Goal: Task Accomplishment & Management: Complete application form

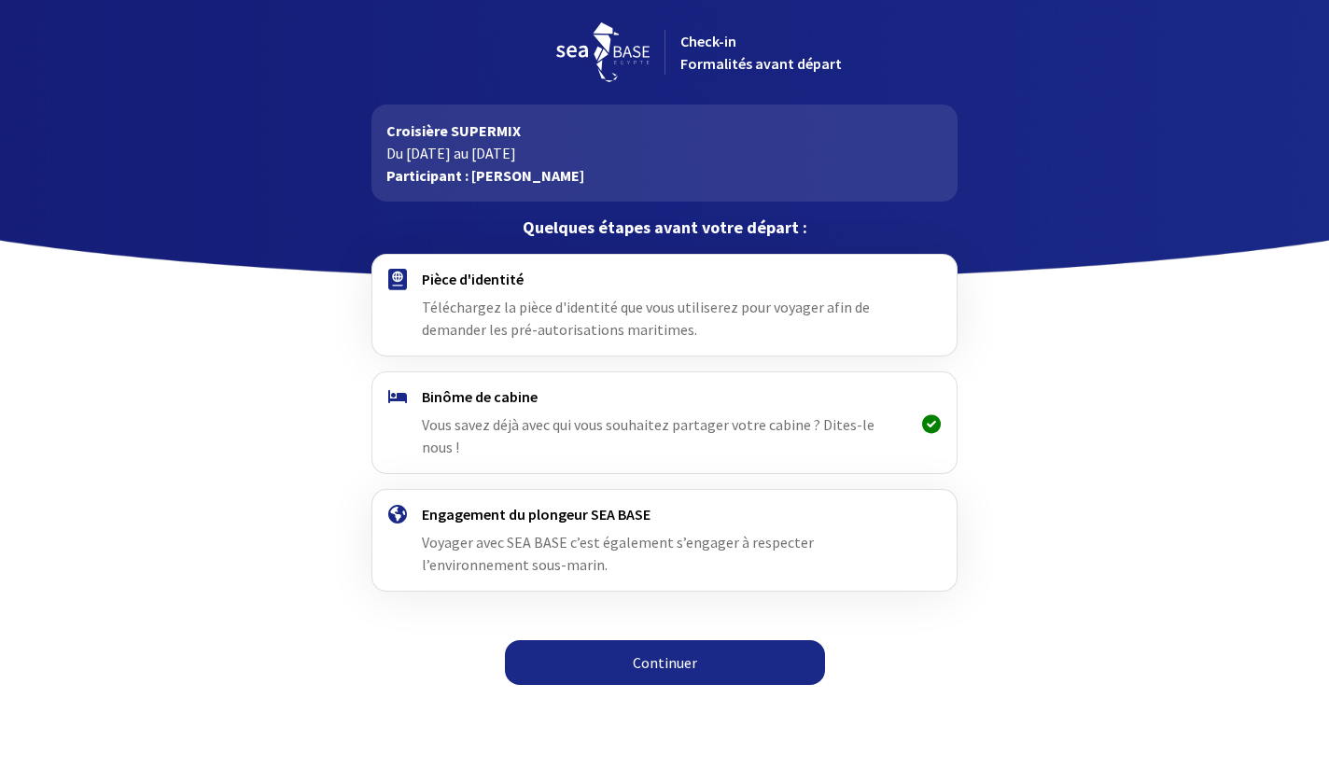
click at [634, 640] on link "Continuer" at bounding box center [665, 662] width 320 height 45
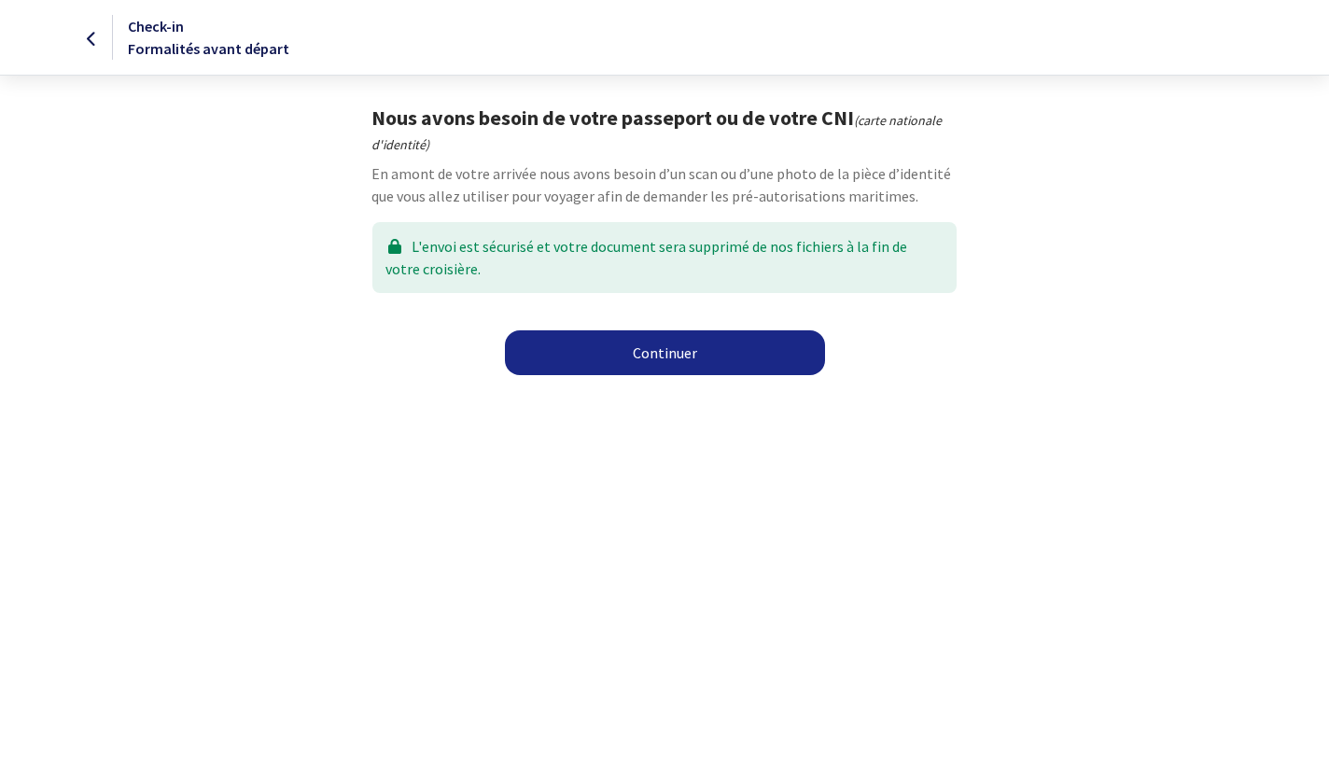
click at [615, 360] on link "Continuer" at bounding box center [665, 352] width 320 height 45
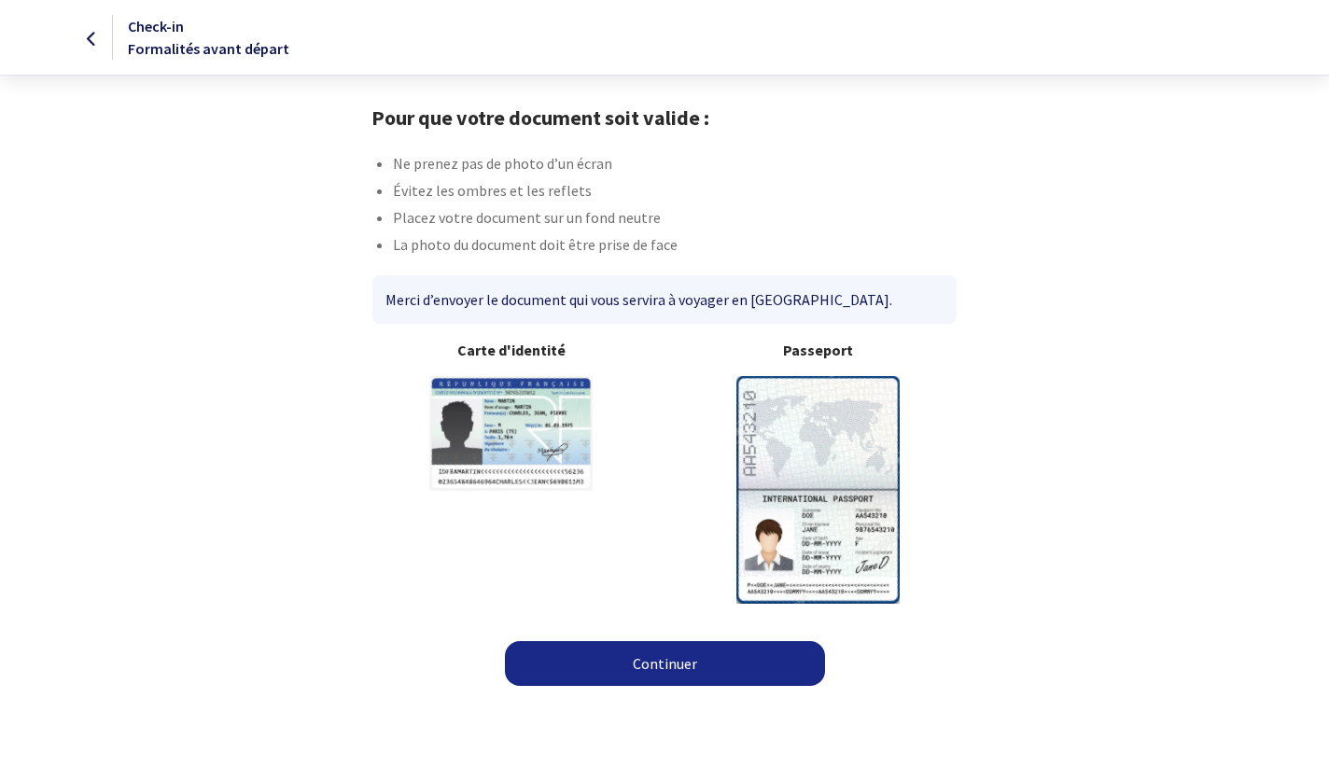
click at [671, 671] on link "Continuer" at bounding box center [665, 663] width 320 height 45
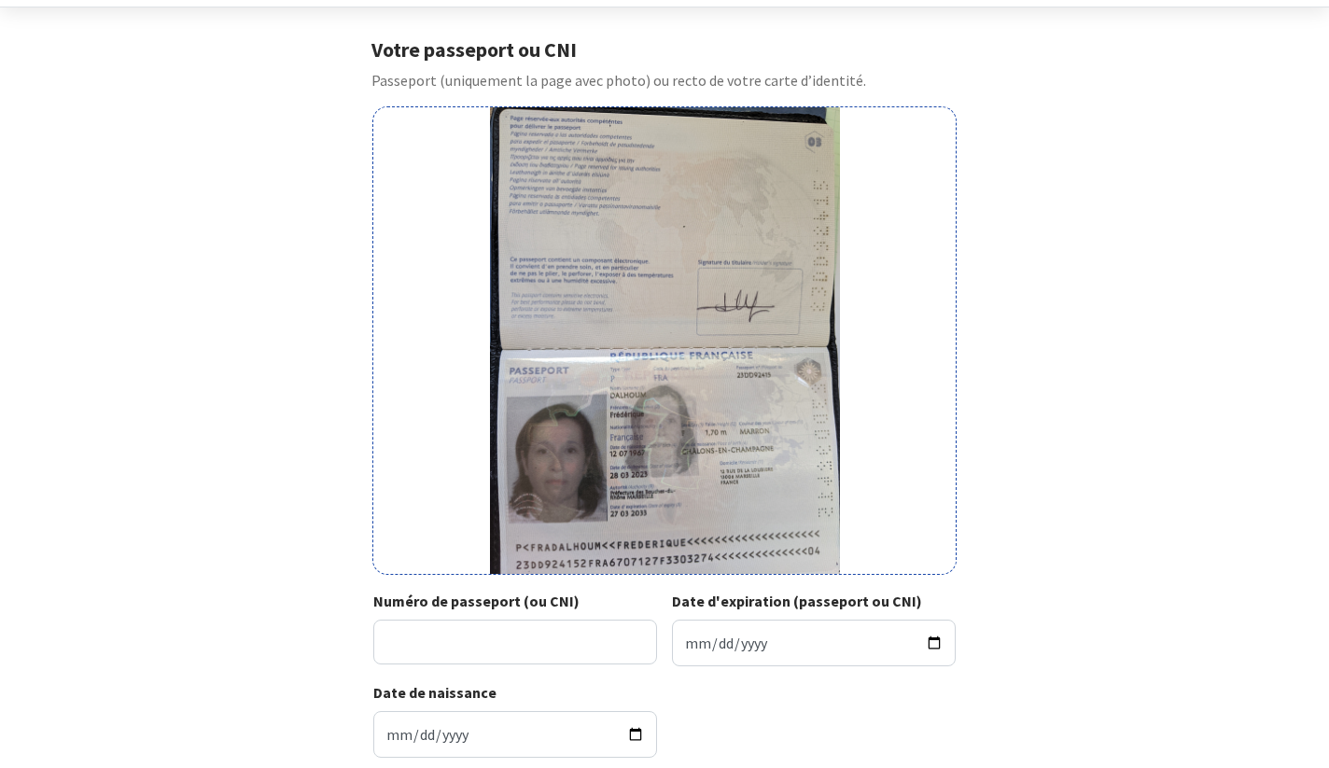
scroll to position [73, 0]
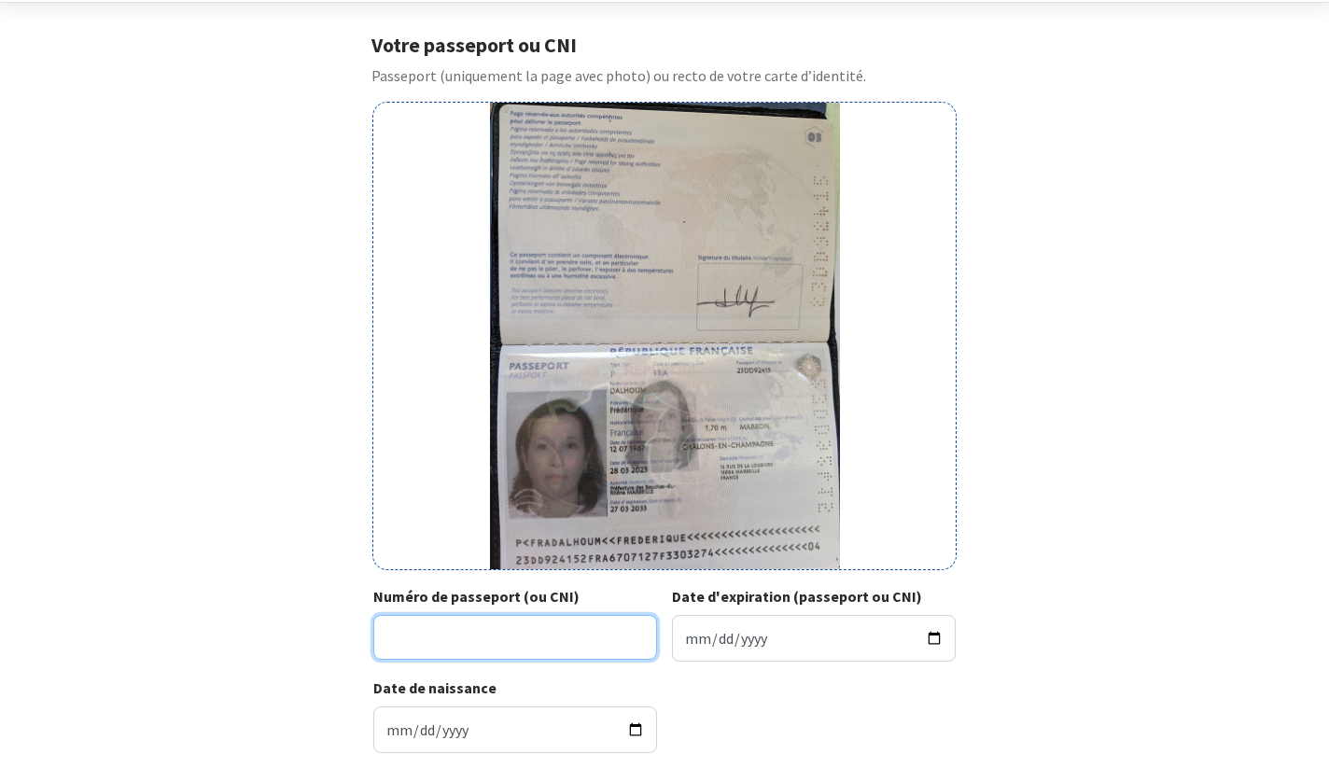
click at [556, 642] on input "Numéro de passeport (ou CNI)" at bounding box center [515, 637] width 284 height 45
type input "23DD924152"
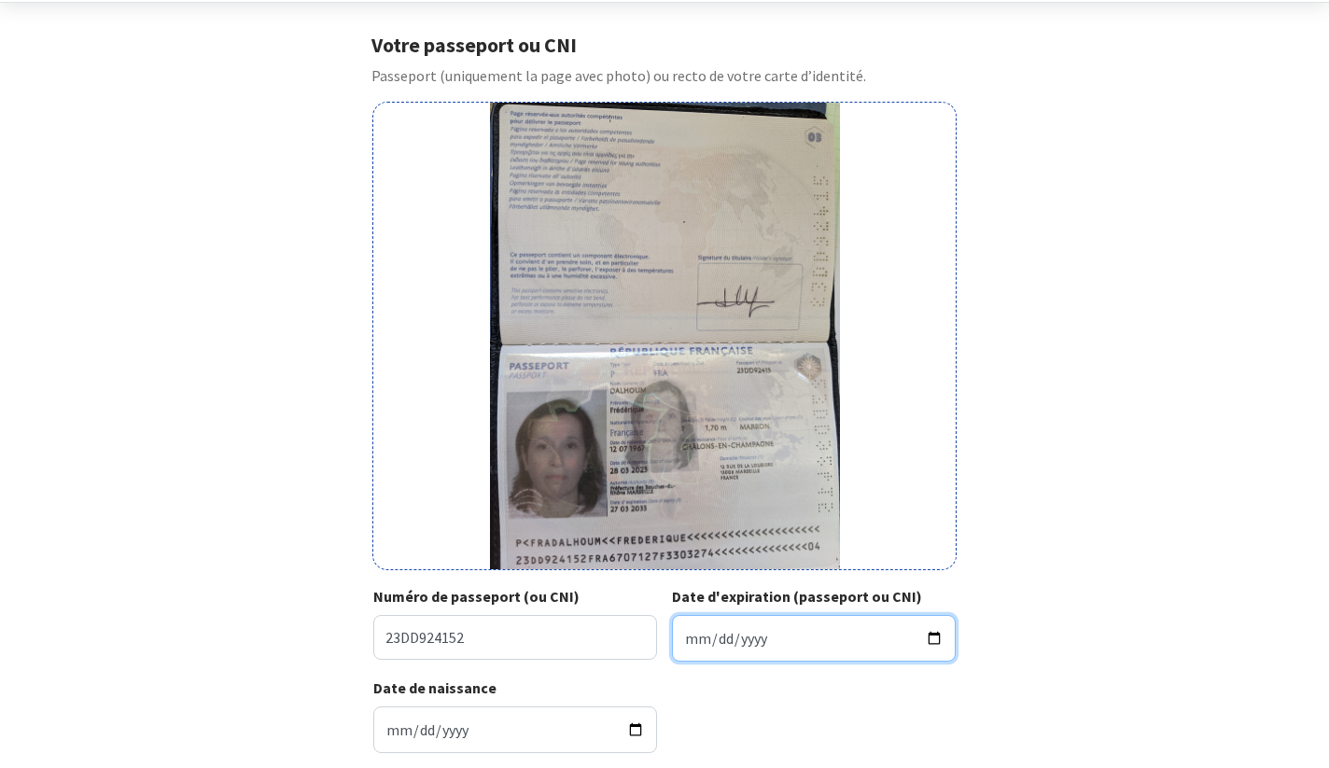
click at [730, 644] on input "Date d'expiration (passeport ou CNI)" at bounding box center [814, 638] width 284 height 47
click at [691, 641] on input "Date d'expiration (passeport ou CNI)" at bounding box center [814, 638] width 284 height 47
type input "2033-03-27"
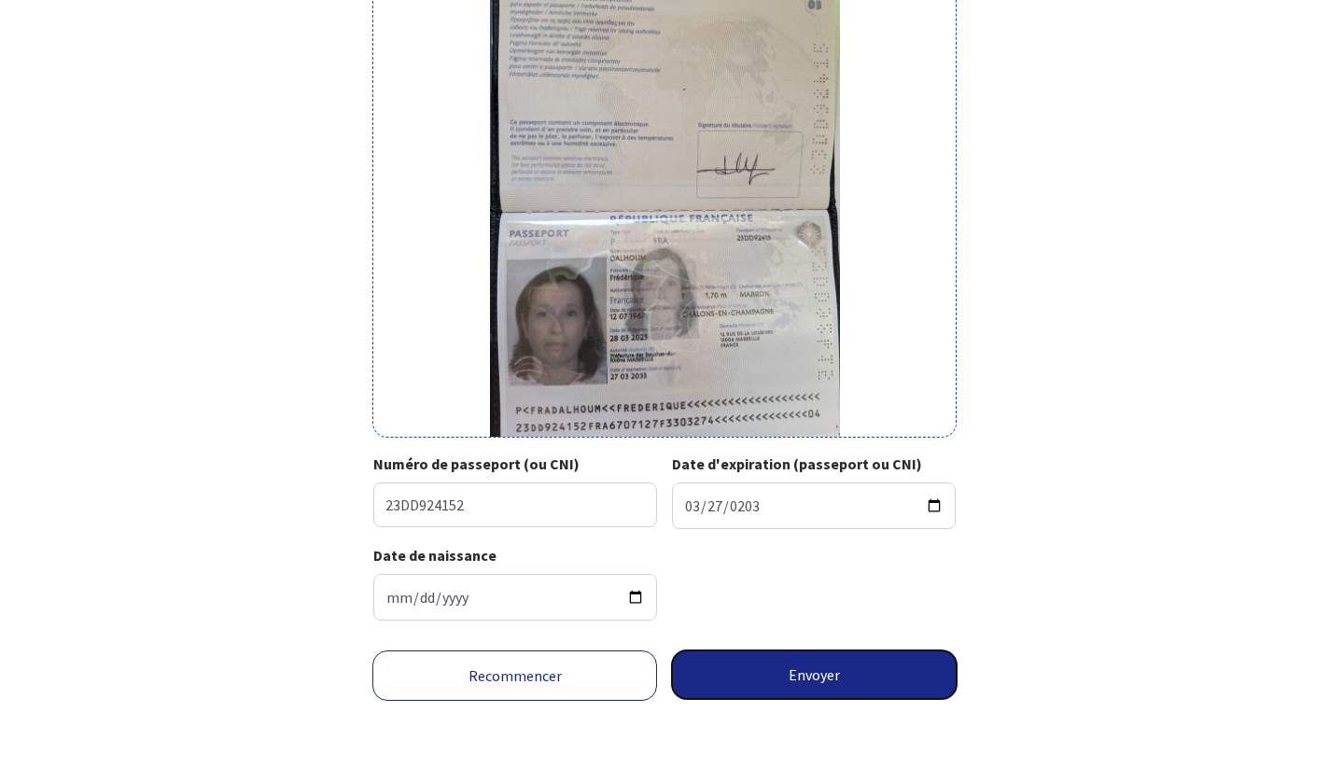
click at [848, 669] on button "Envoyer" at bounding box center [814, 675] width 285 height 49
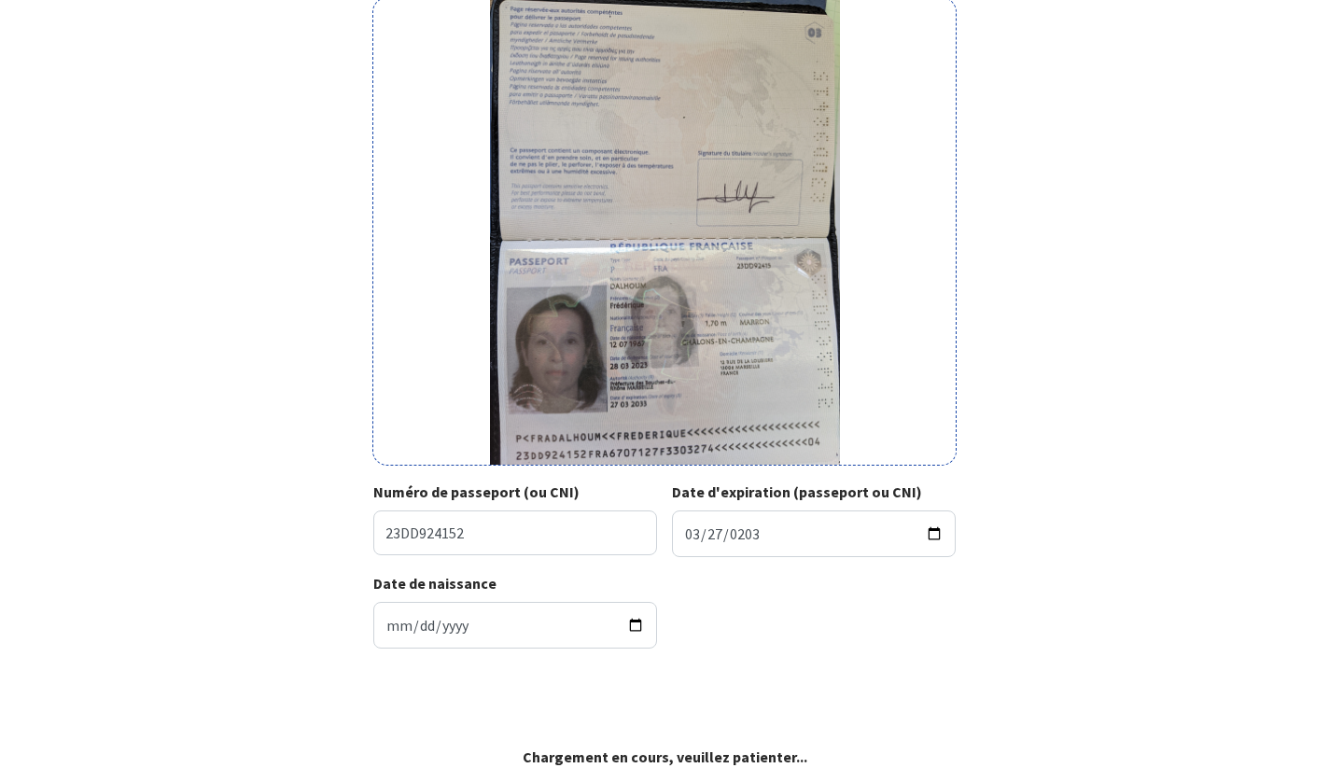
scroll to position [177, 0]
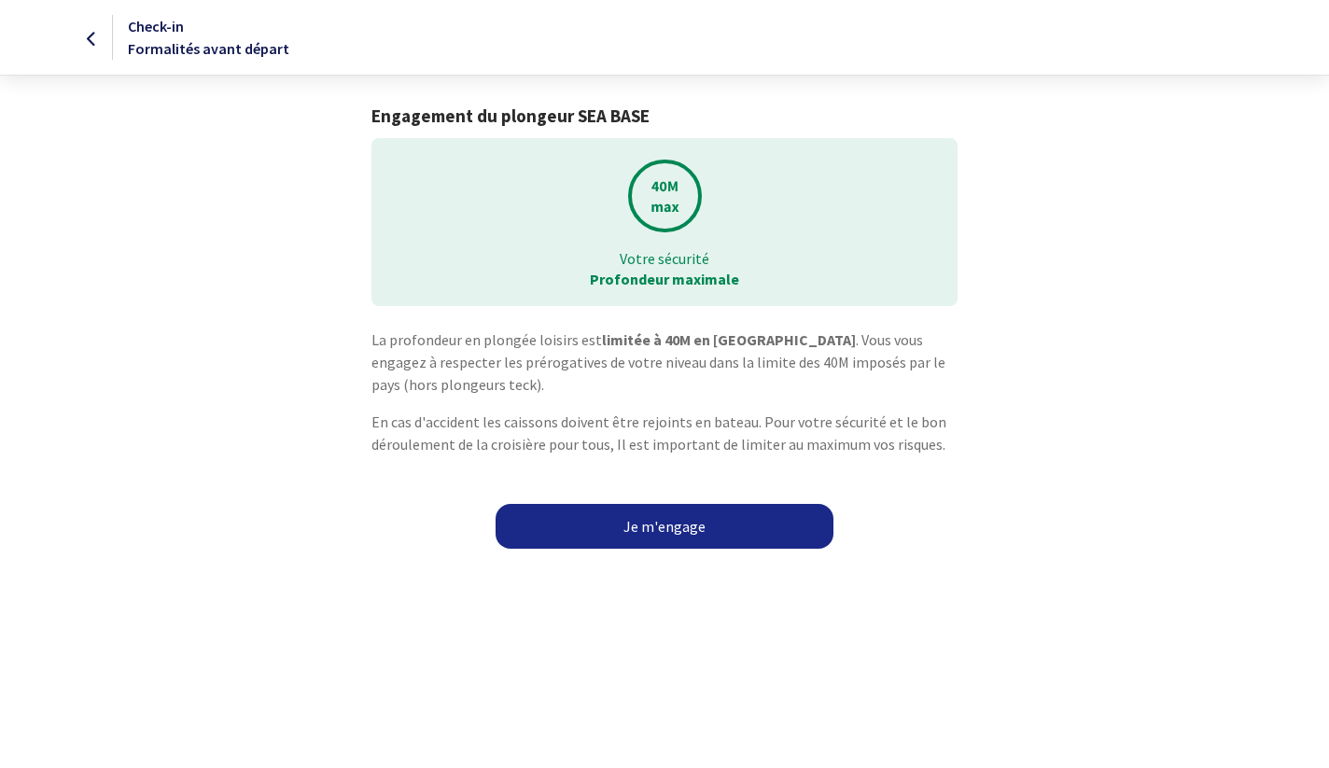
click at [655, 526] on link "Je m'engage" at bounding box center [665, 526] width 338 height 45
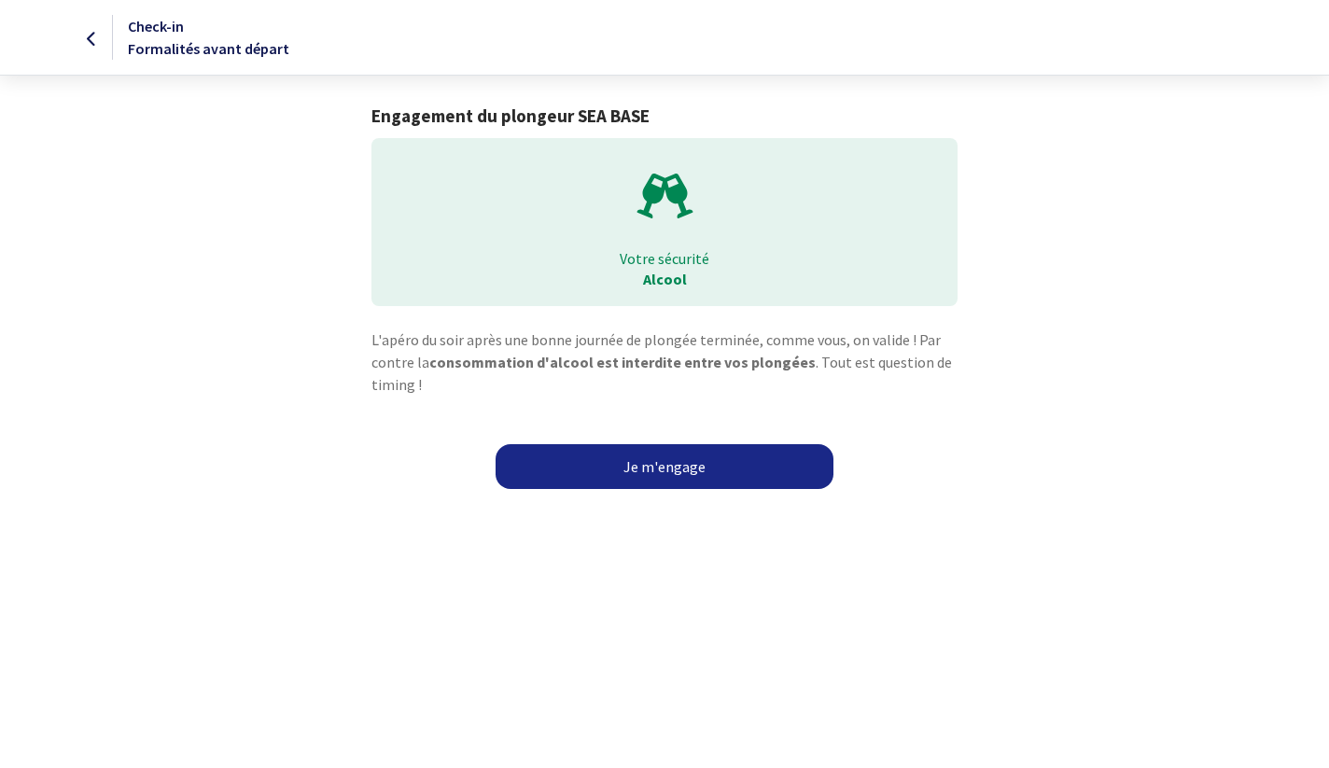
click at [669, 471] on link "Je m'engage" at bounding box center [665, 466] width 338 height 45
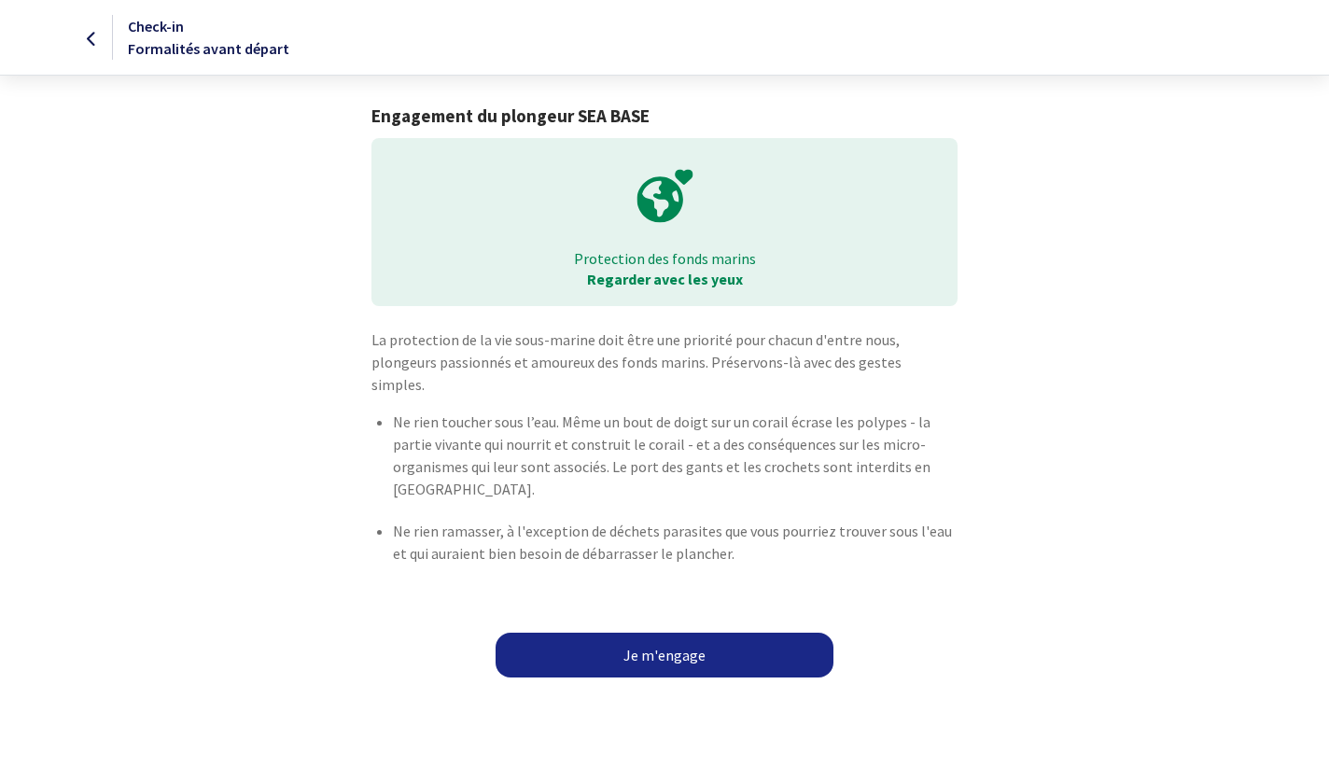
click at [648, 635] on link "Je m'engage" at bounding box center [665, 655] width 338 height 45
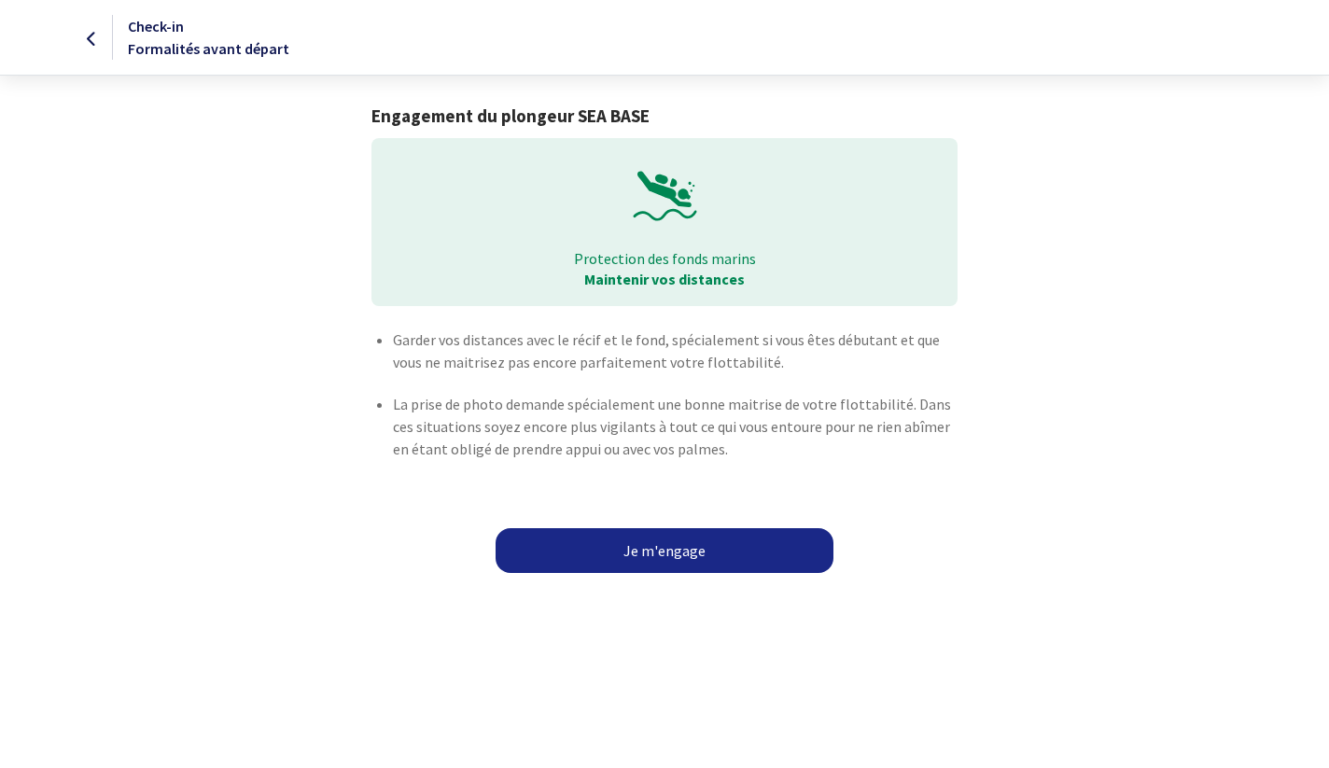
click at [675, 559] on link "Je m'engage" at bounding box center [665, 550] width 338 height 45
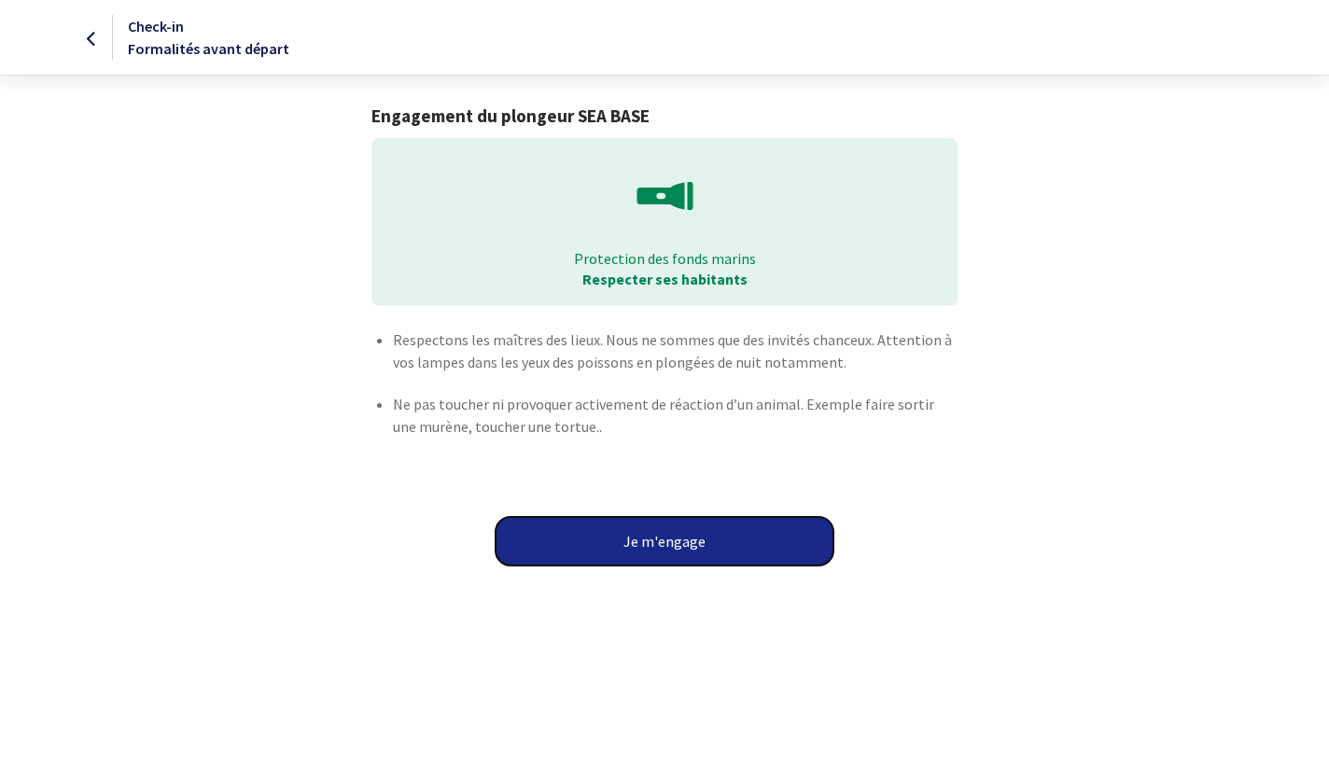
click at [675, 559] on button "Je m'engage" at bounding box center [665, 541] width 338 height 49
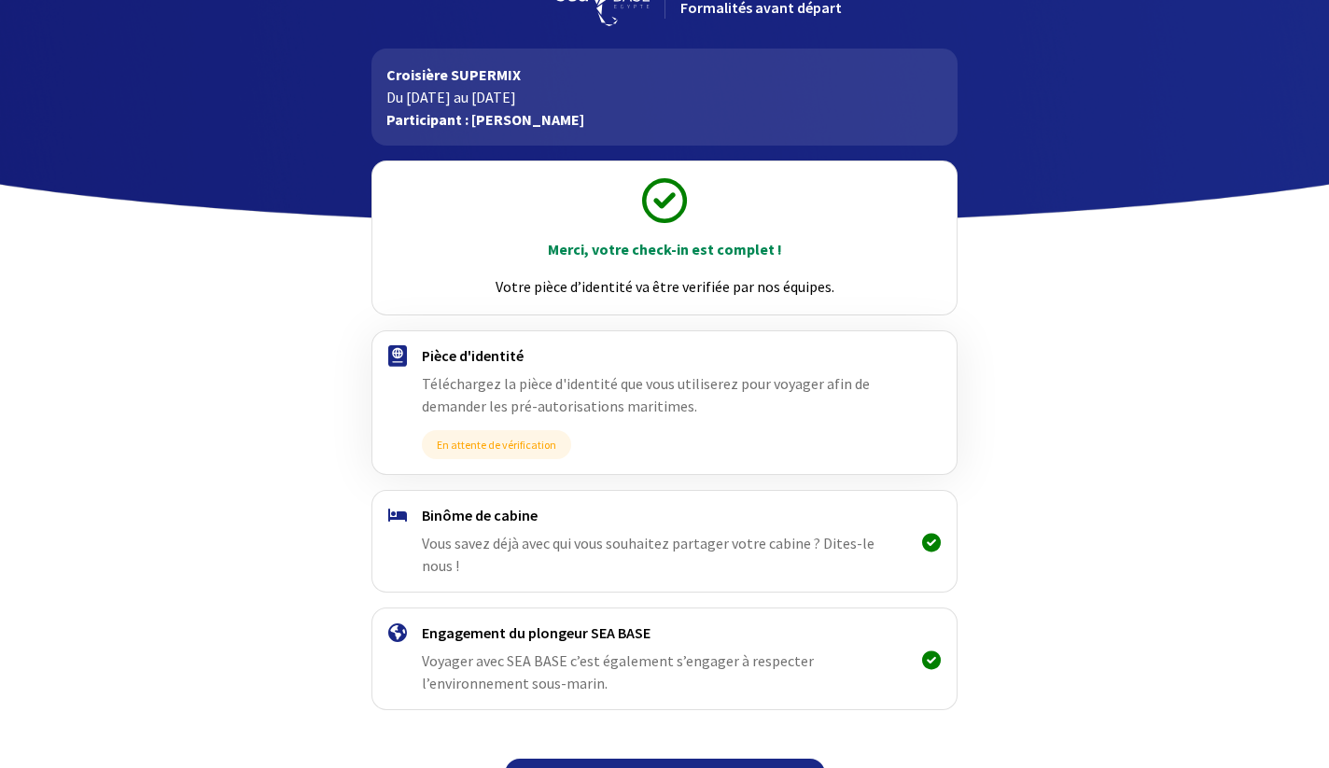
scroll to position [80, 0]
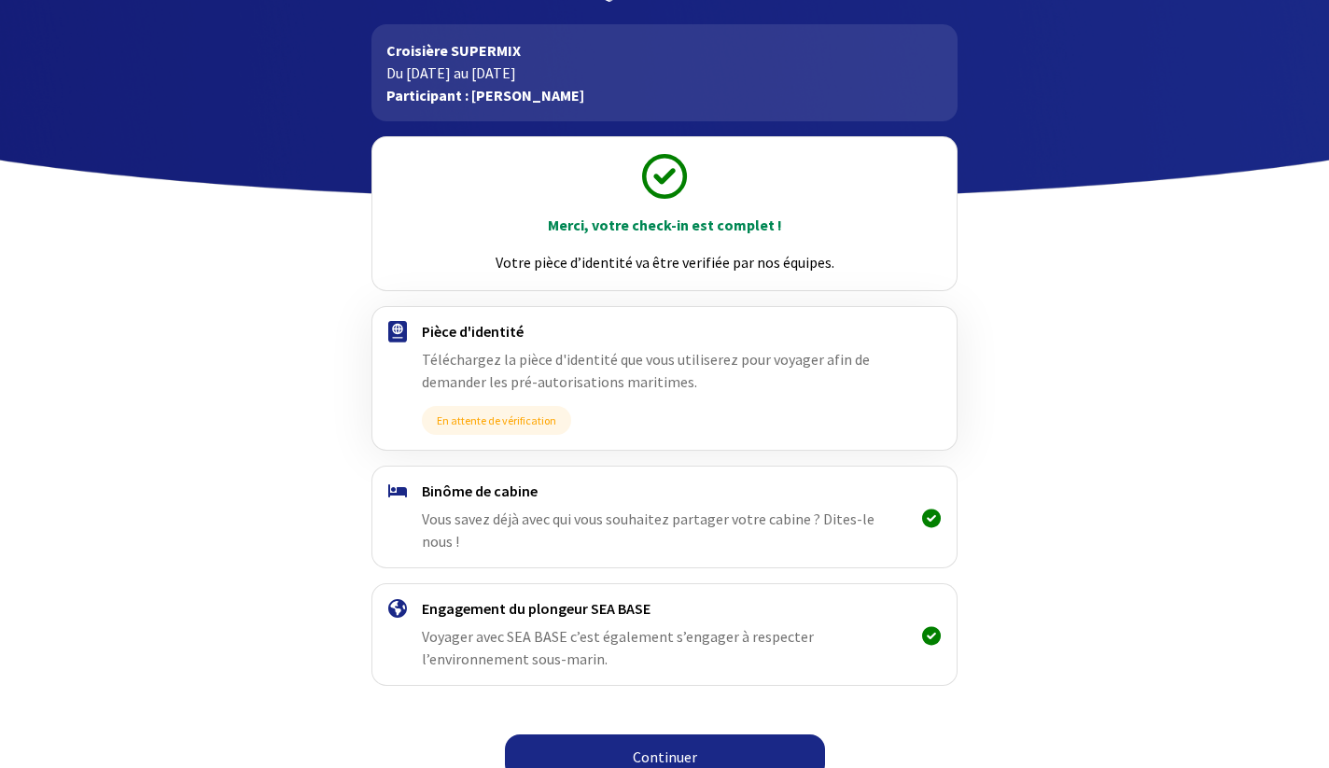
click at [636, 735] on link "Continuer" at bounding box center [665, 757] width 320 height 45
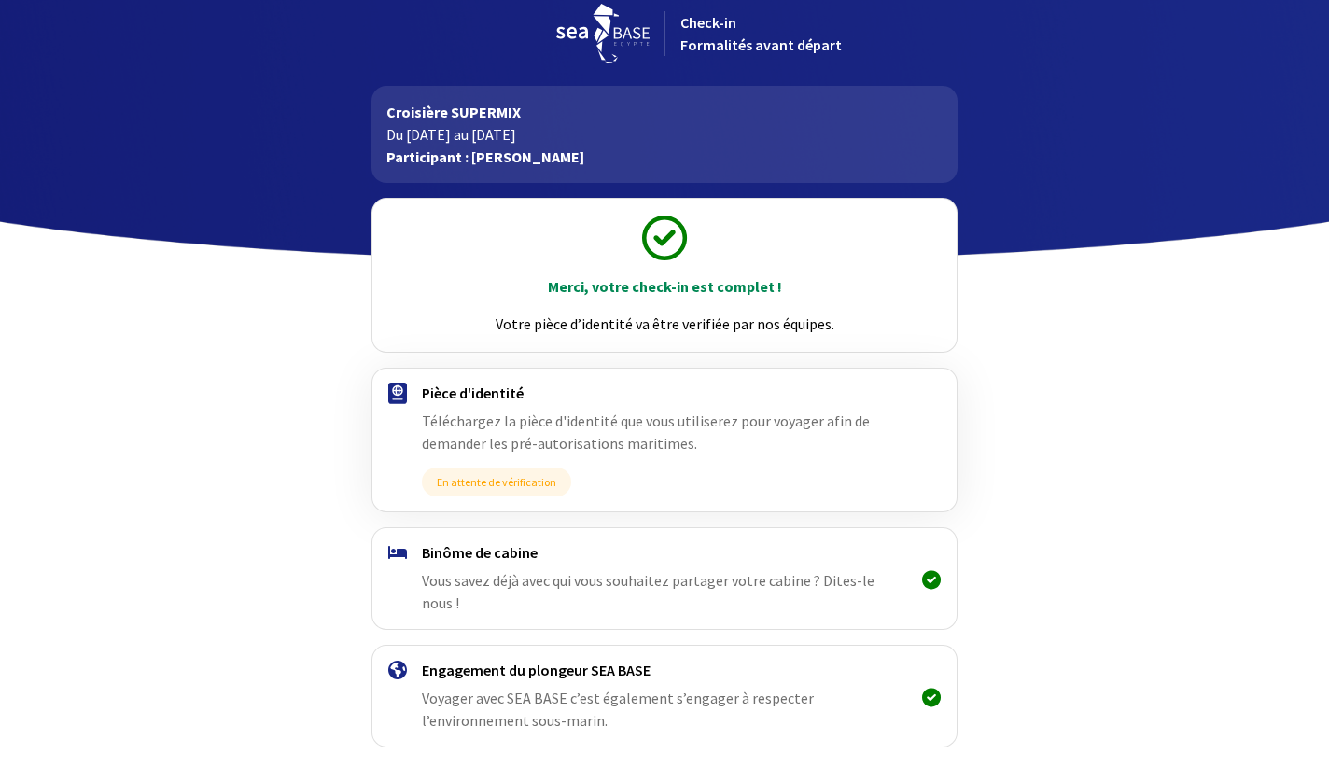
scroll to position [80, 0]
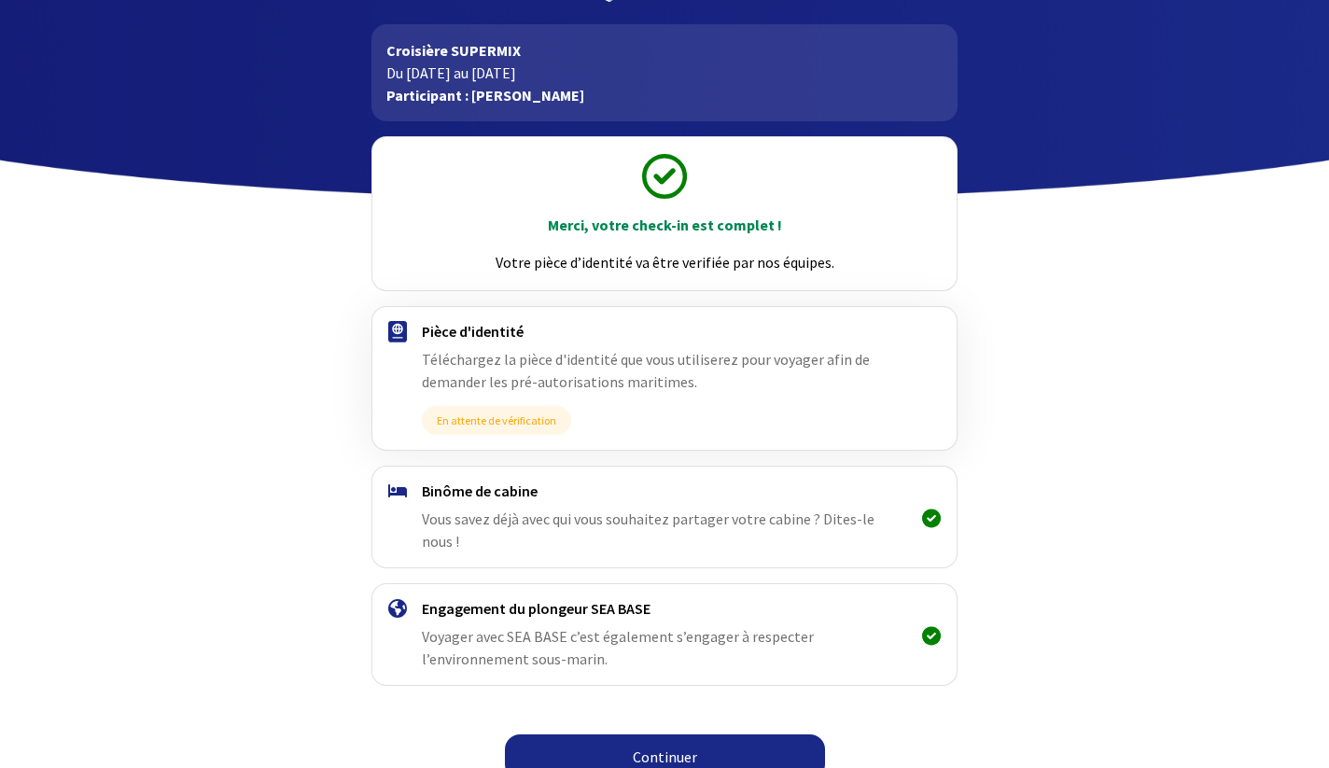
click at [642, 738] on link "Continuer" at bounding box center [665, 757] width 320 height 45
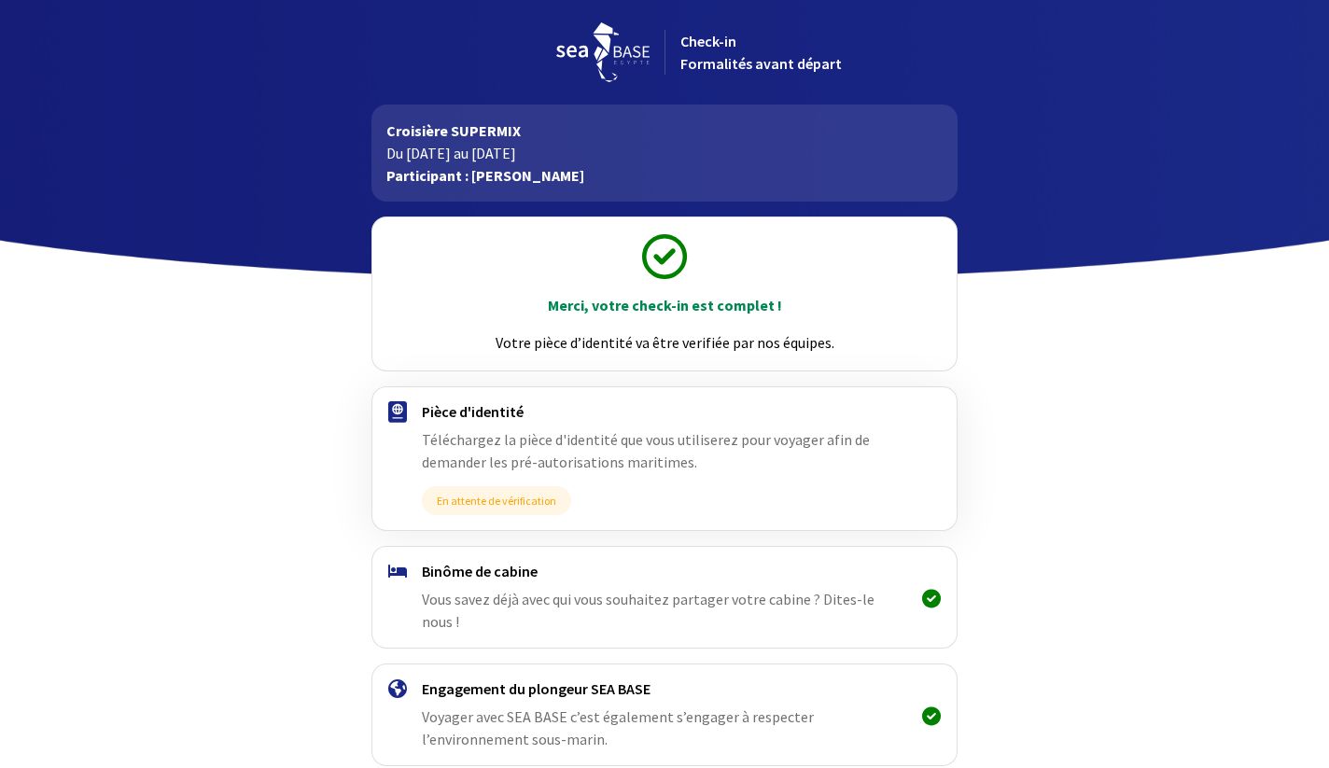
scroll to position [80, 0]
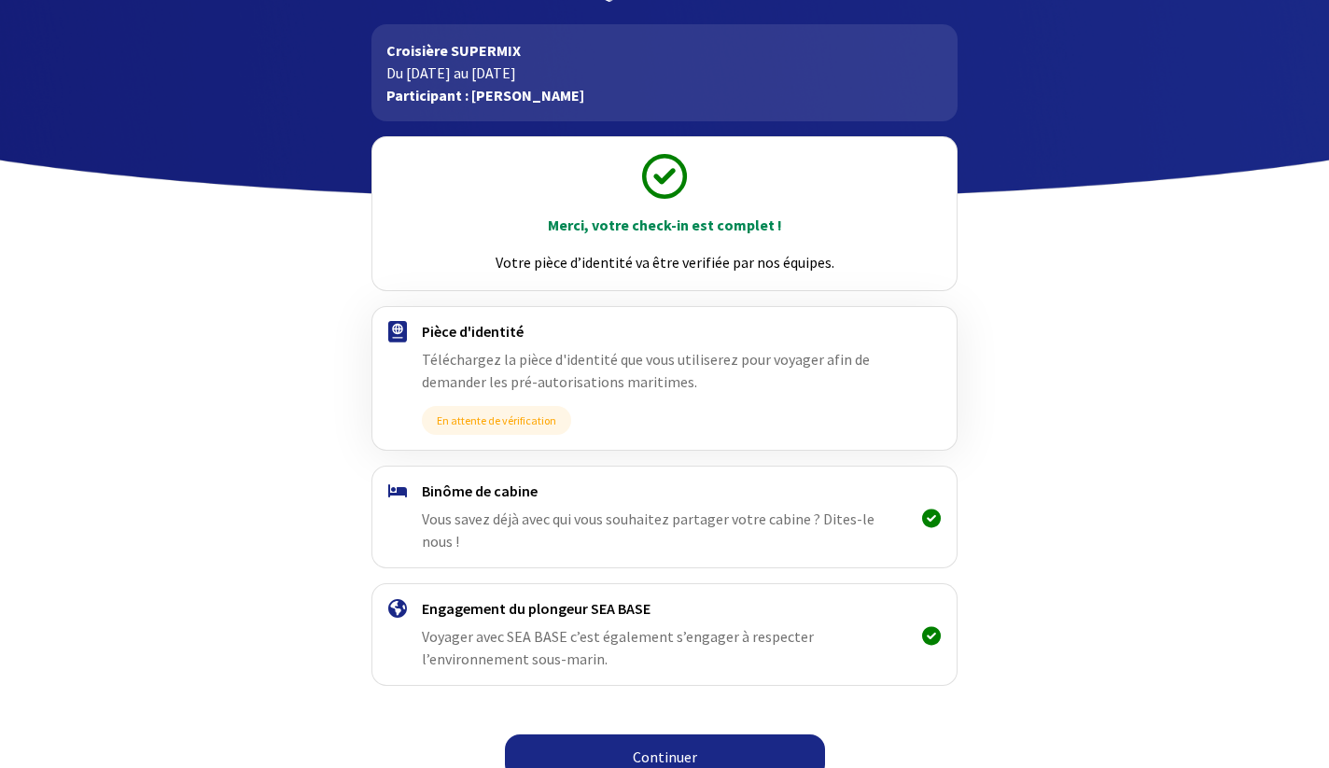
click at [663, 735] on link "Continuer" at bounding box center [665, 757] width 320 height 45
